Goal: Information Seeking & Learning: Learn about a topic

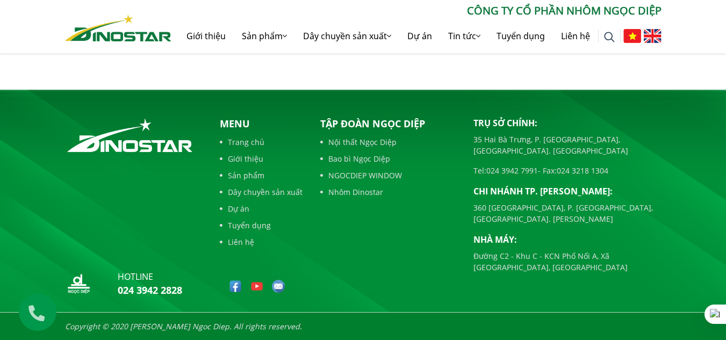
scroll to position [4833, 0]
click at [528, 17] on link "Lễ động thổ Dự án Nhà máy Nhôm chất lượng cao Dinostar" at bounding box center [561, 6] width 165 height 21
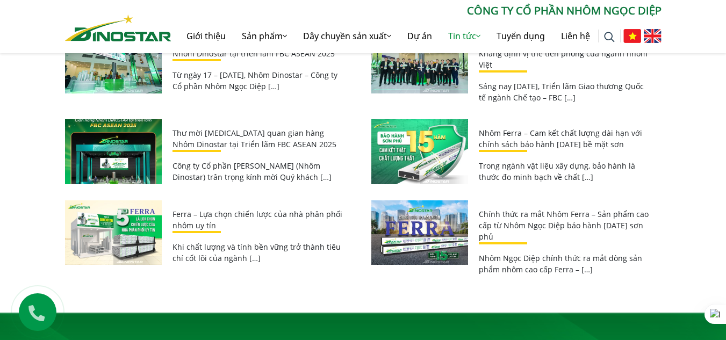
scroll to position [1826, 0]
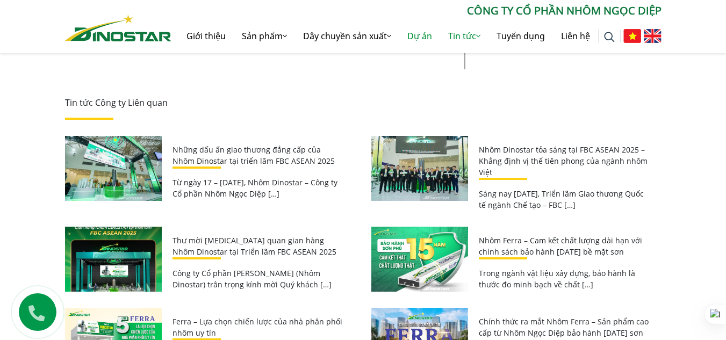
click at [419, 39] on link "Dự án" at bounding box center [419, 36] width 41 height 34
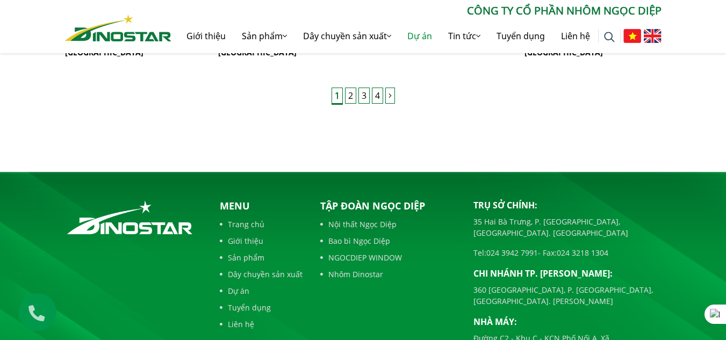
scroll to position [1020, 0]
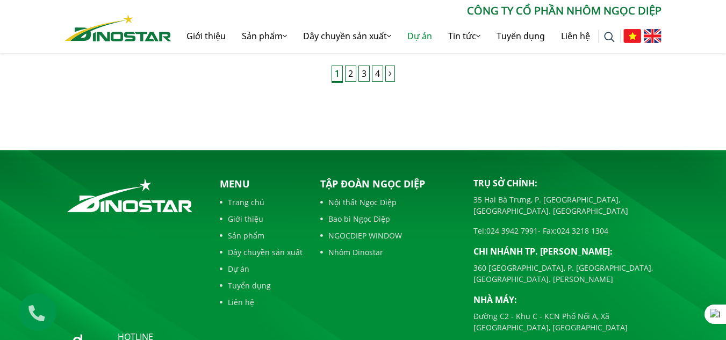
click at [279, 247] on link "Dây chuyền sản xuất" at bounding box center [261, 252] width 83 height 11
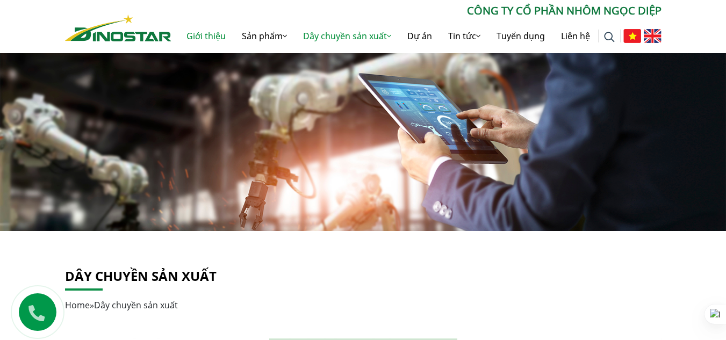
click at [199, 34] on link "Giới thiệu" at bounding box center [205, 36] width 55 height 34
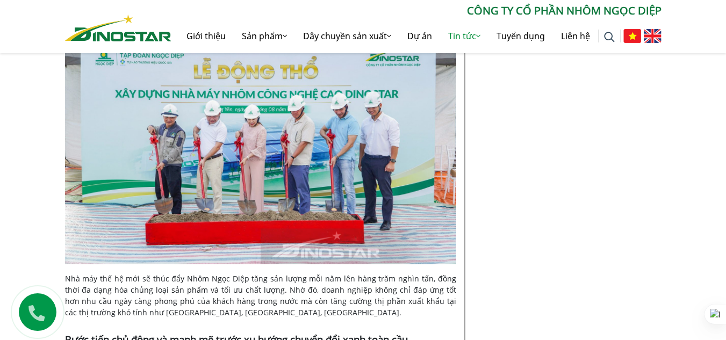
scroll to position [974, 0]
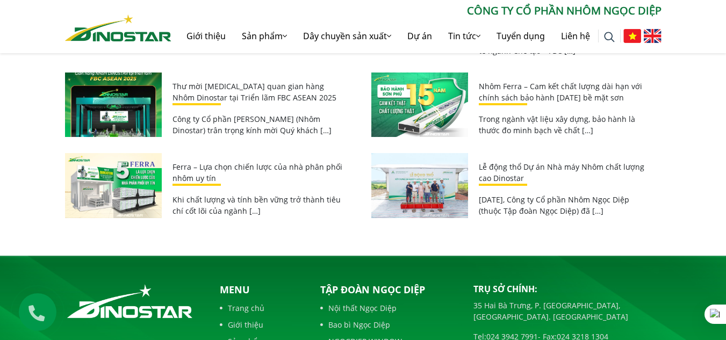
scroll to position [4745, 0]
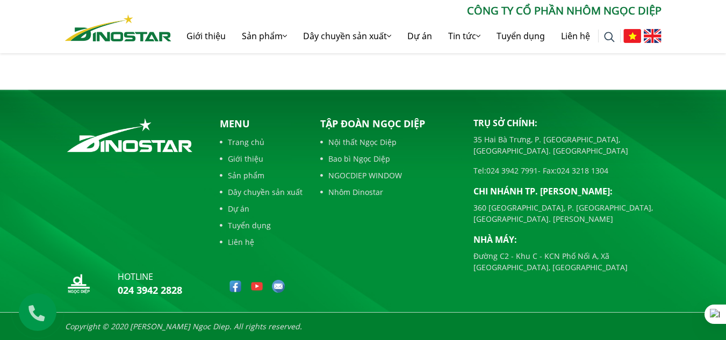
click at [505, 17] on link "Lễ động thổ Dự án Nhà máy Nhôm chất lượng cao Dinostar" at bounding box center [561, 6] width 165 height 21
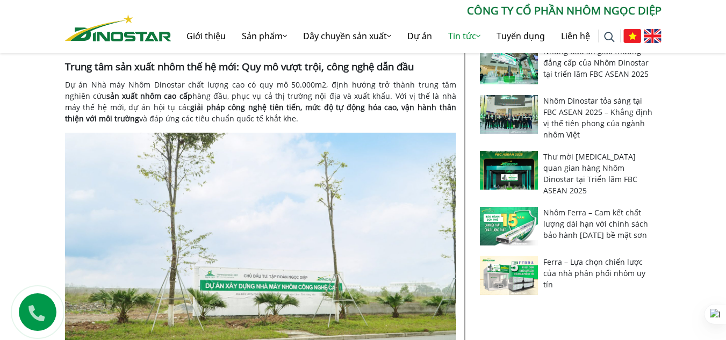
scroll to position [644, 0]
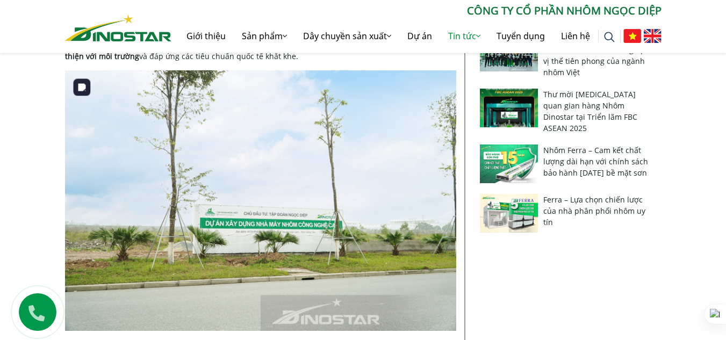
click at [349, 228] on img at bounding box center [260, 200] width 391 height 260
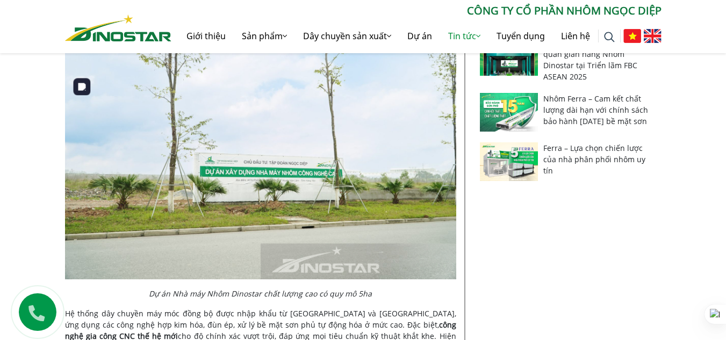
scroll to position [806, 0]
